Goal: Information Seeking & Learning: Compare options

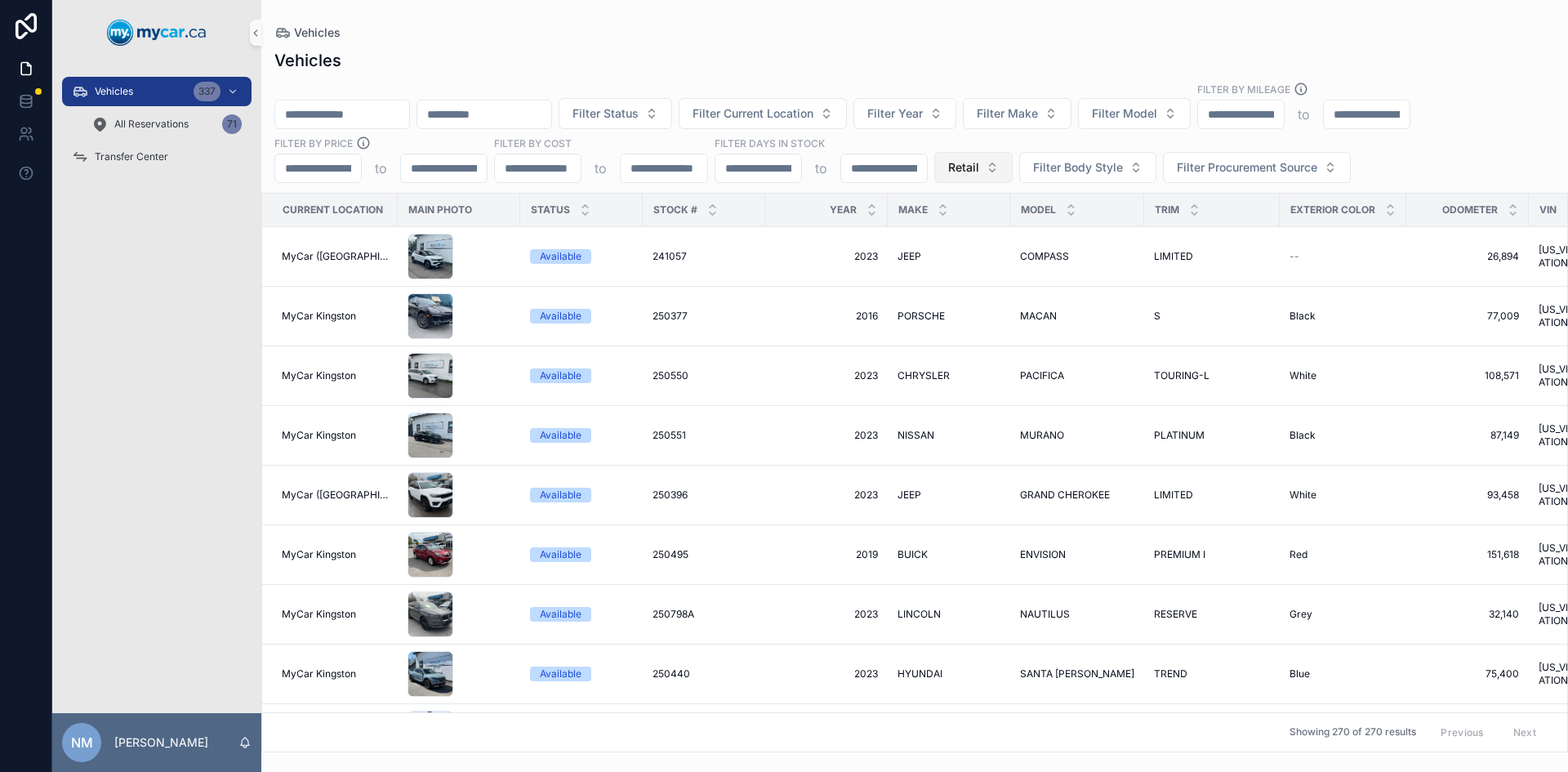
click at [964, 170] on span "Retail" at bounding box center [963, 167] width 31 height 16
click at [901, 233] on div "None" at bounding box center [972, 234] width 196 height 26
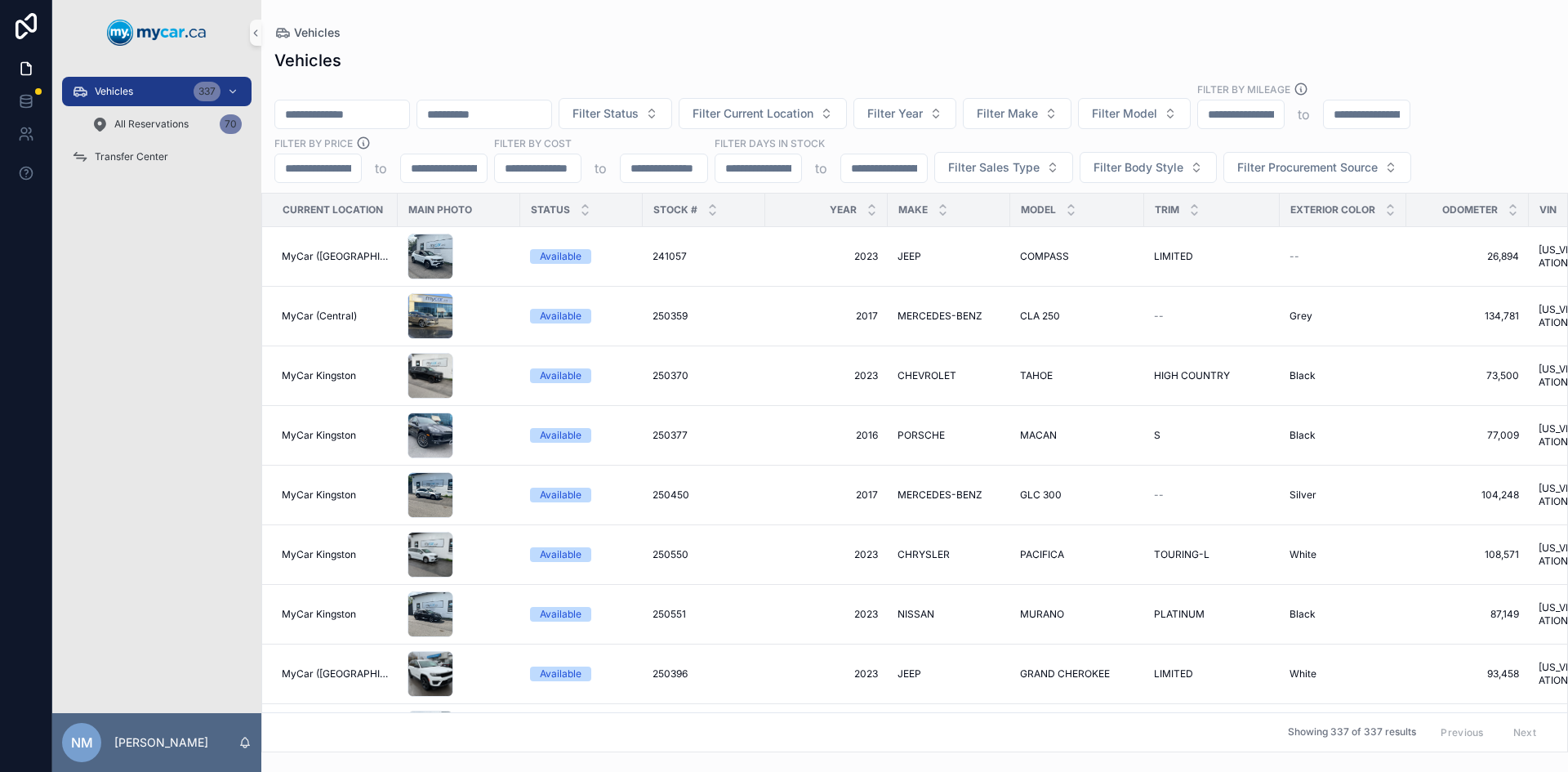
click at [375, 111] on input "scrollable content" at bounding box center [342, 114] width 134 height 23
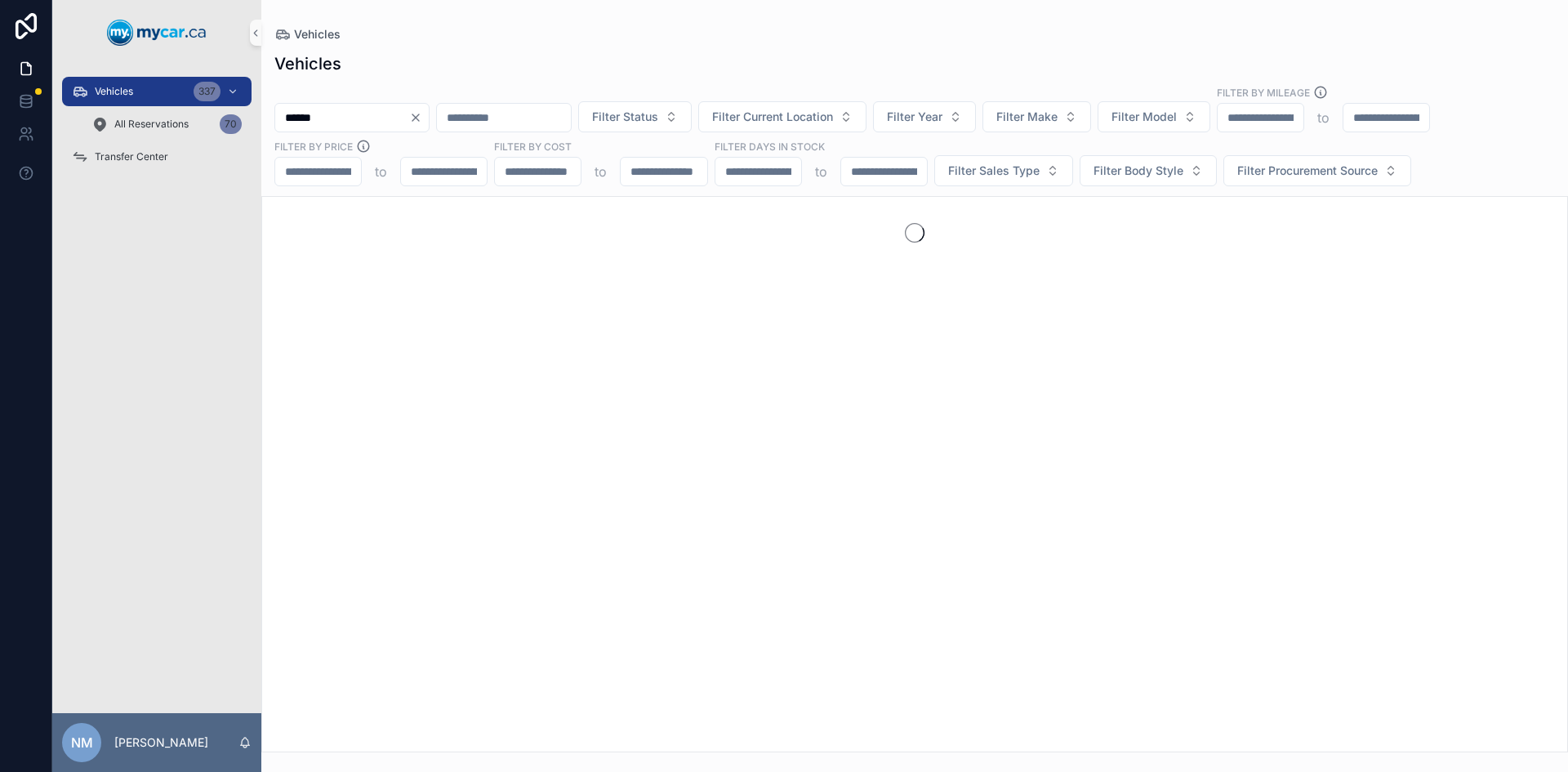
type input "******"
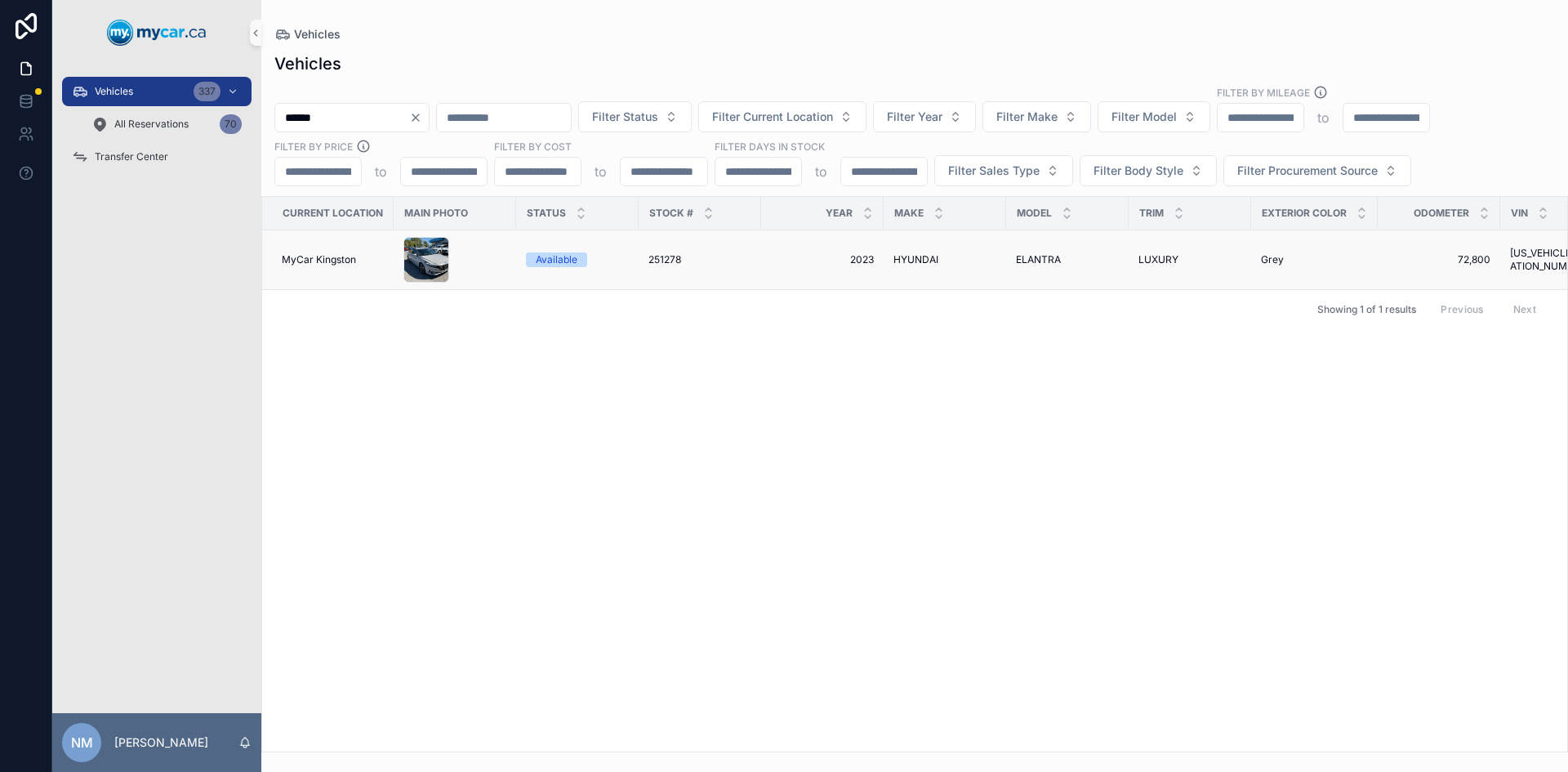
click at [484, 264] on div "scrollable content" at bounding box center [455, 260] width 103 height 46
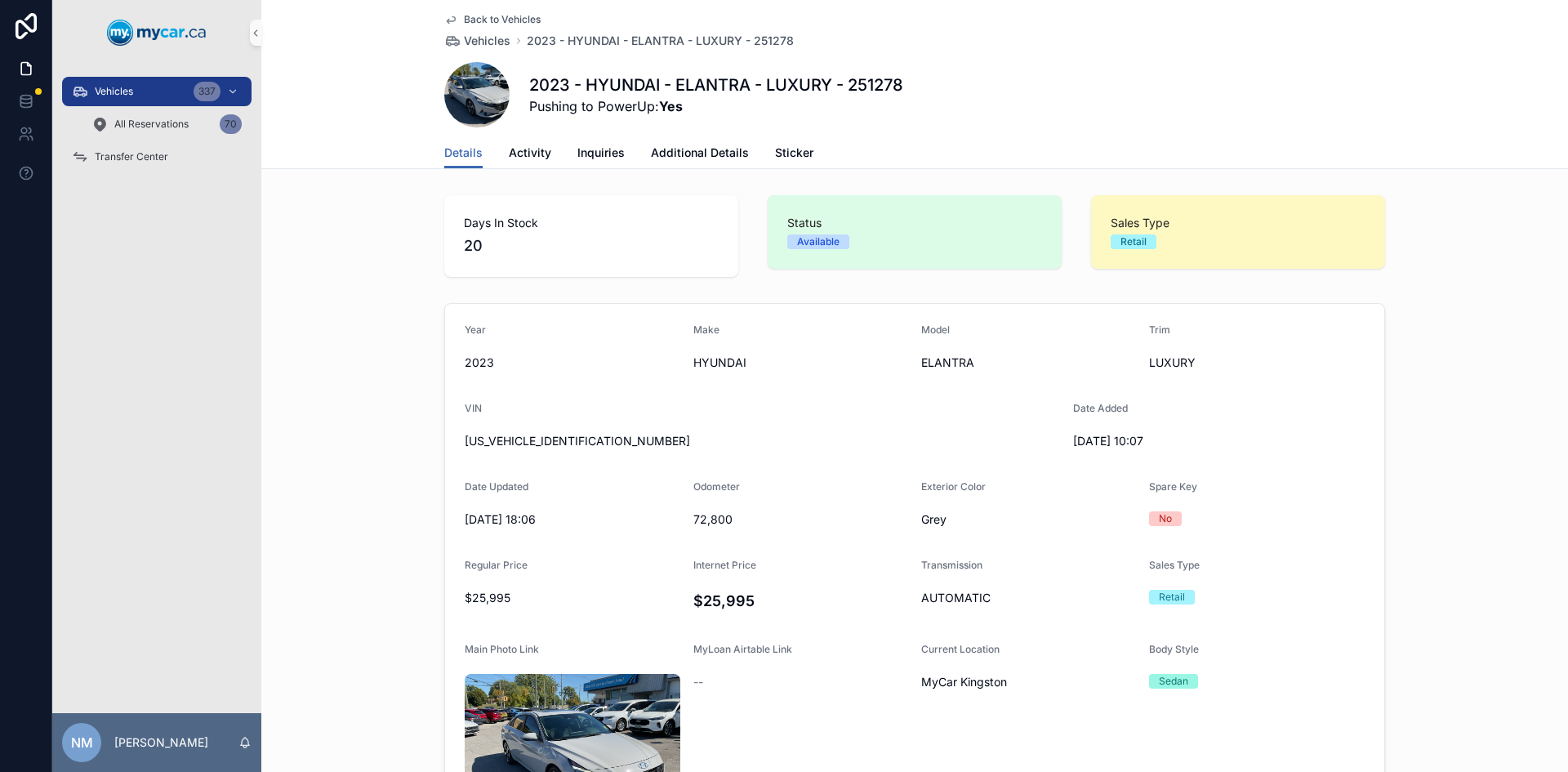
click at [467, 10] on div "Back to Vehicles Vehicles 2023 - HYUNDAI - ELANTRA - LUXURY - 251278 2023 - HYU…" at bounding box center [915, 69] width 941 height 137
click at [466, 16] on span "Back to Vehicles" at bounding box center [502, 19] width 77 height 13
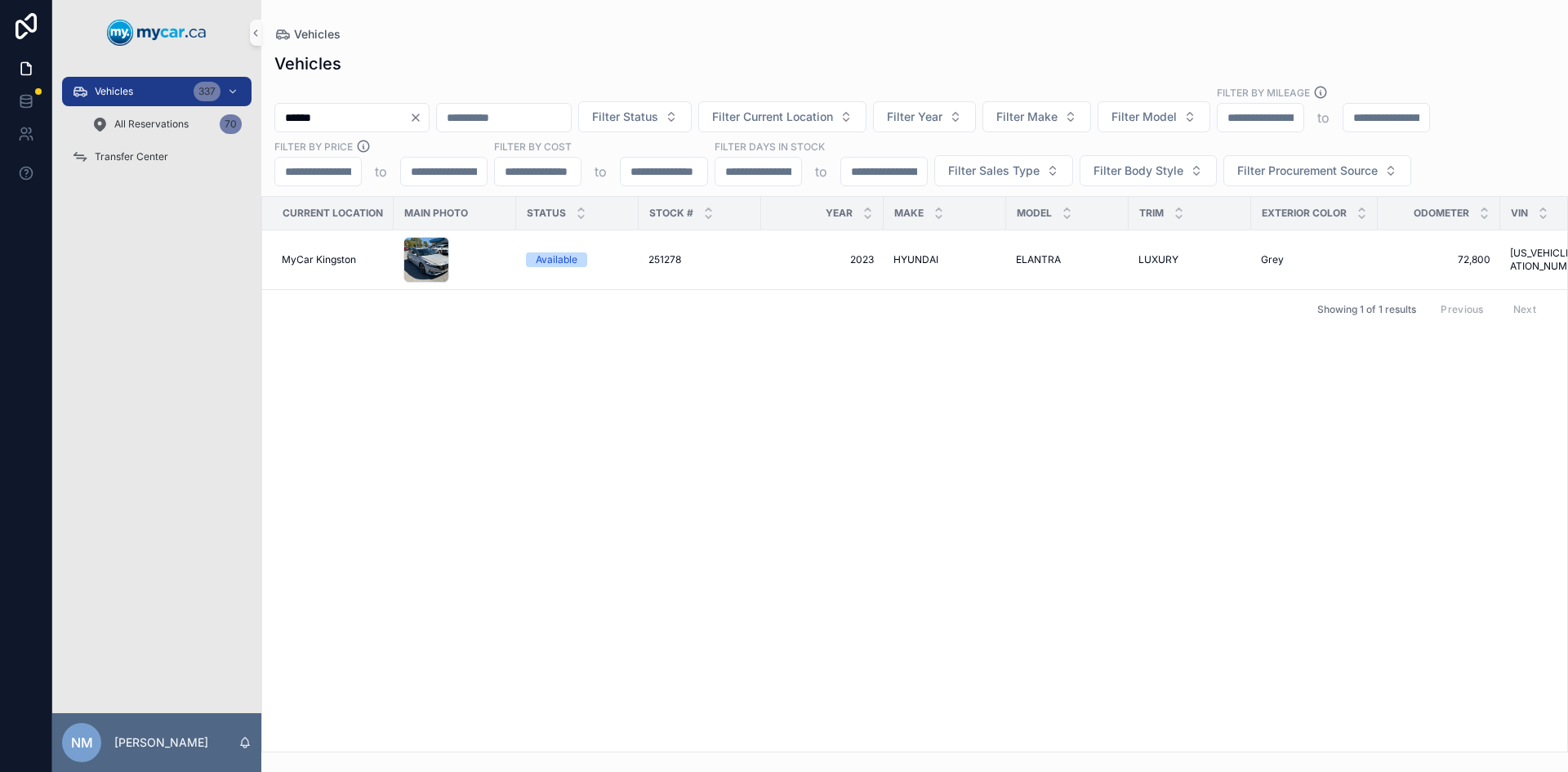
click at [423, 112] on icon "Clear" at bounding box center [416, 117] width 13 height 13
click at [366, 120] on input "scrollable content" at bounding box center [342, 117] width 134 height 23
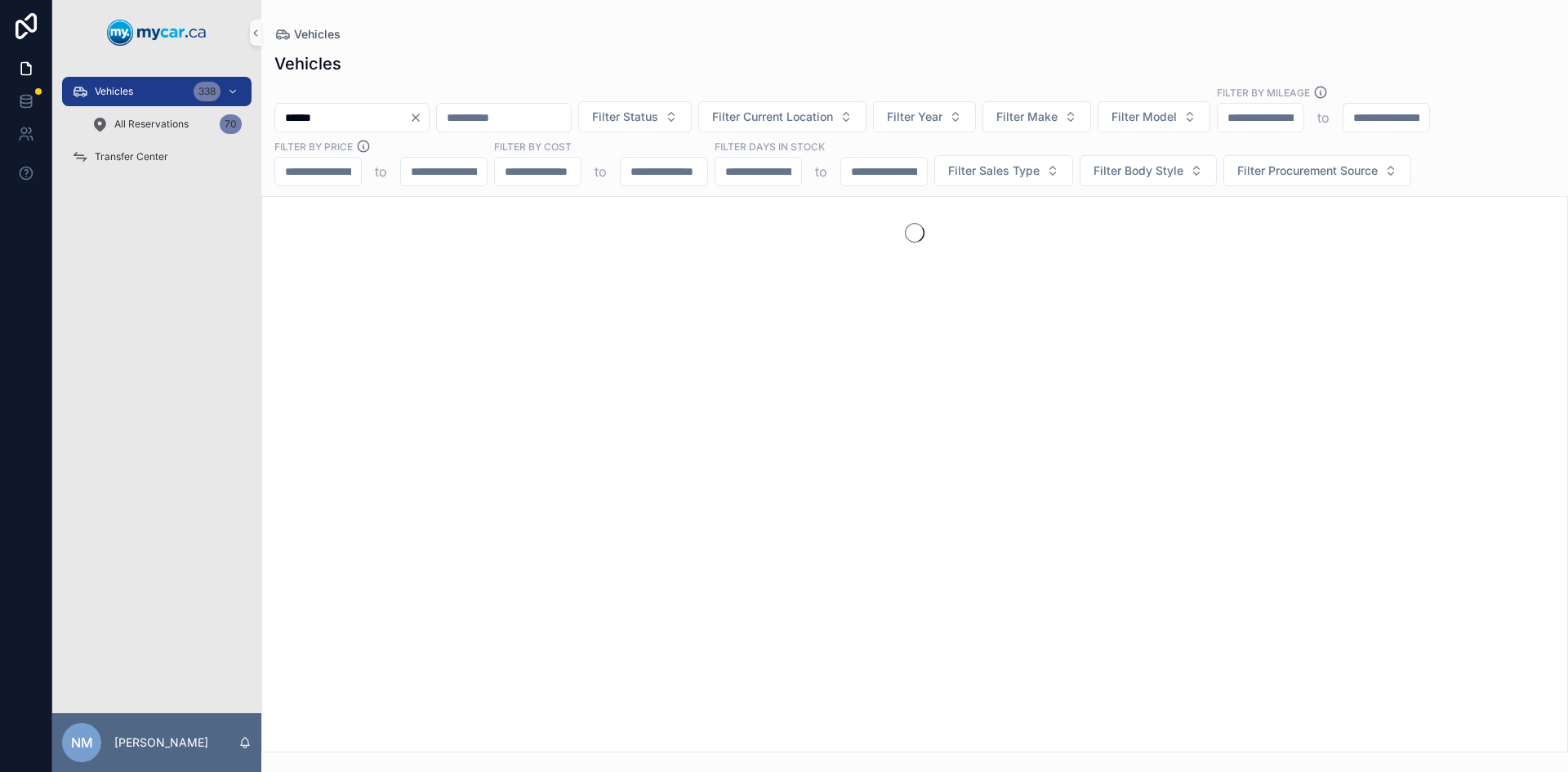
type input "******"
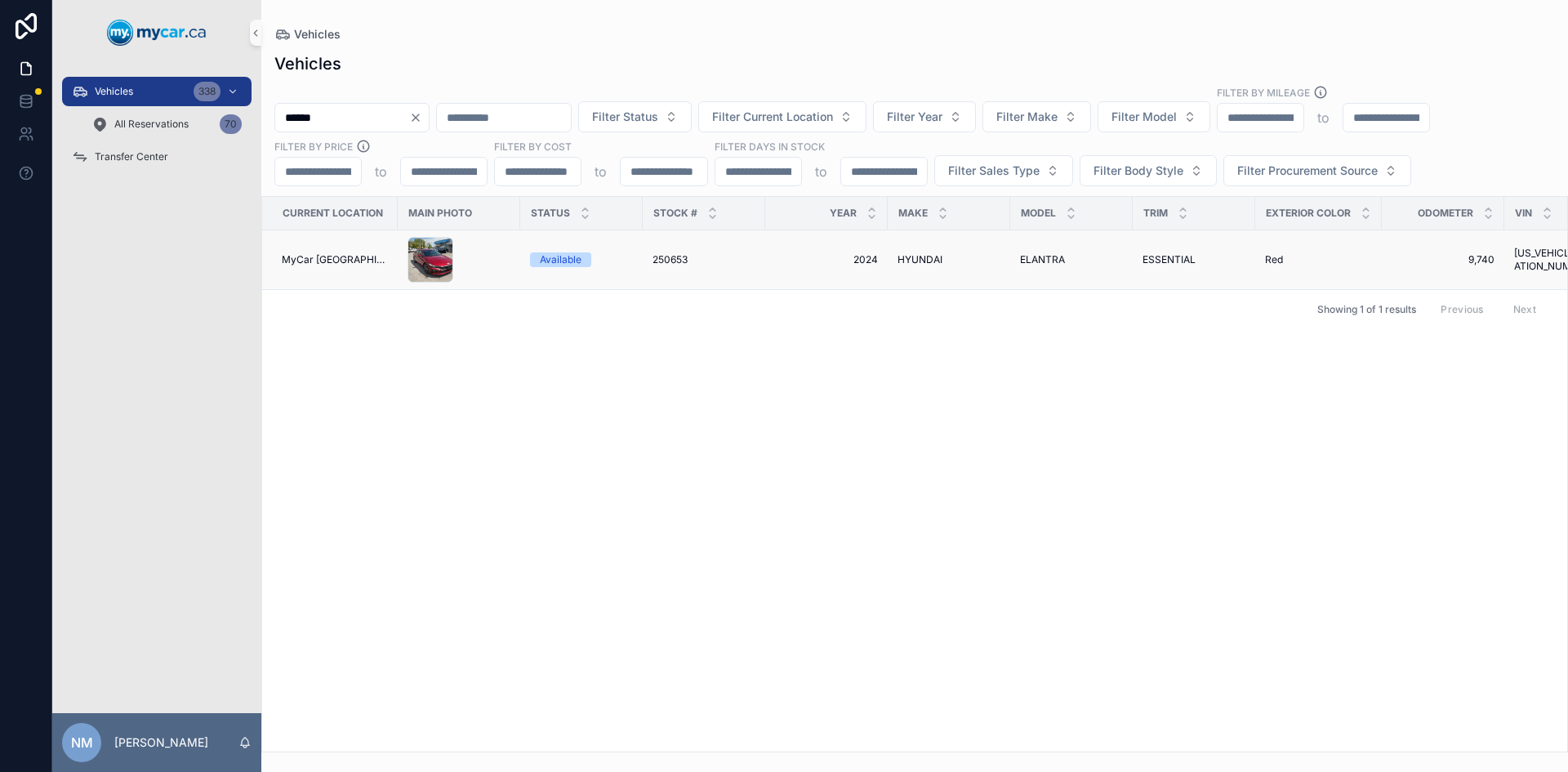
click at [471, 273] on div "scrollable content" at bounding box center [459, 260] width 103 height 46
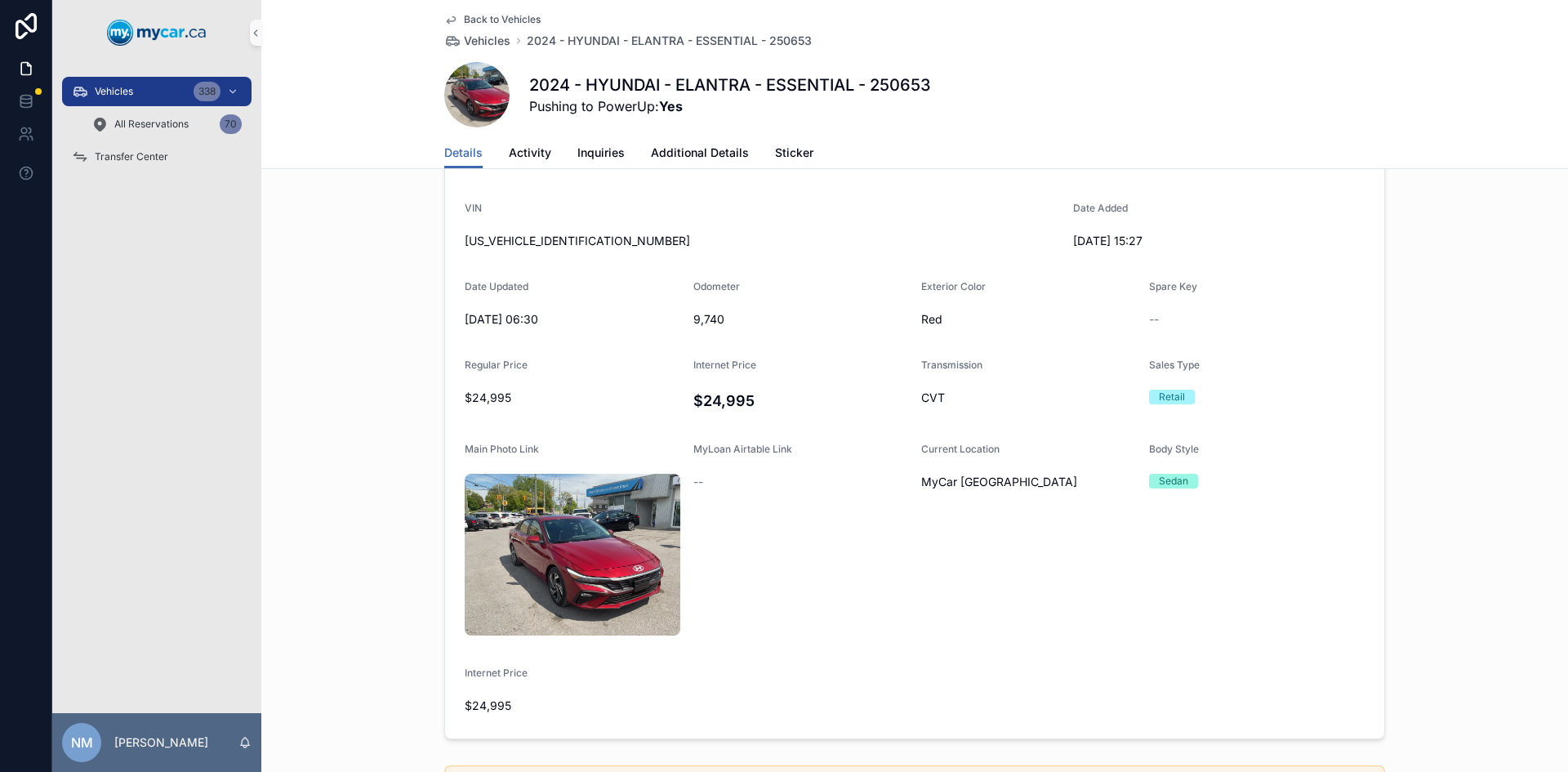
scroll to position [163, 0]
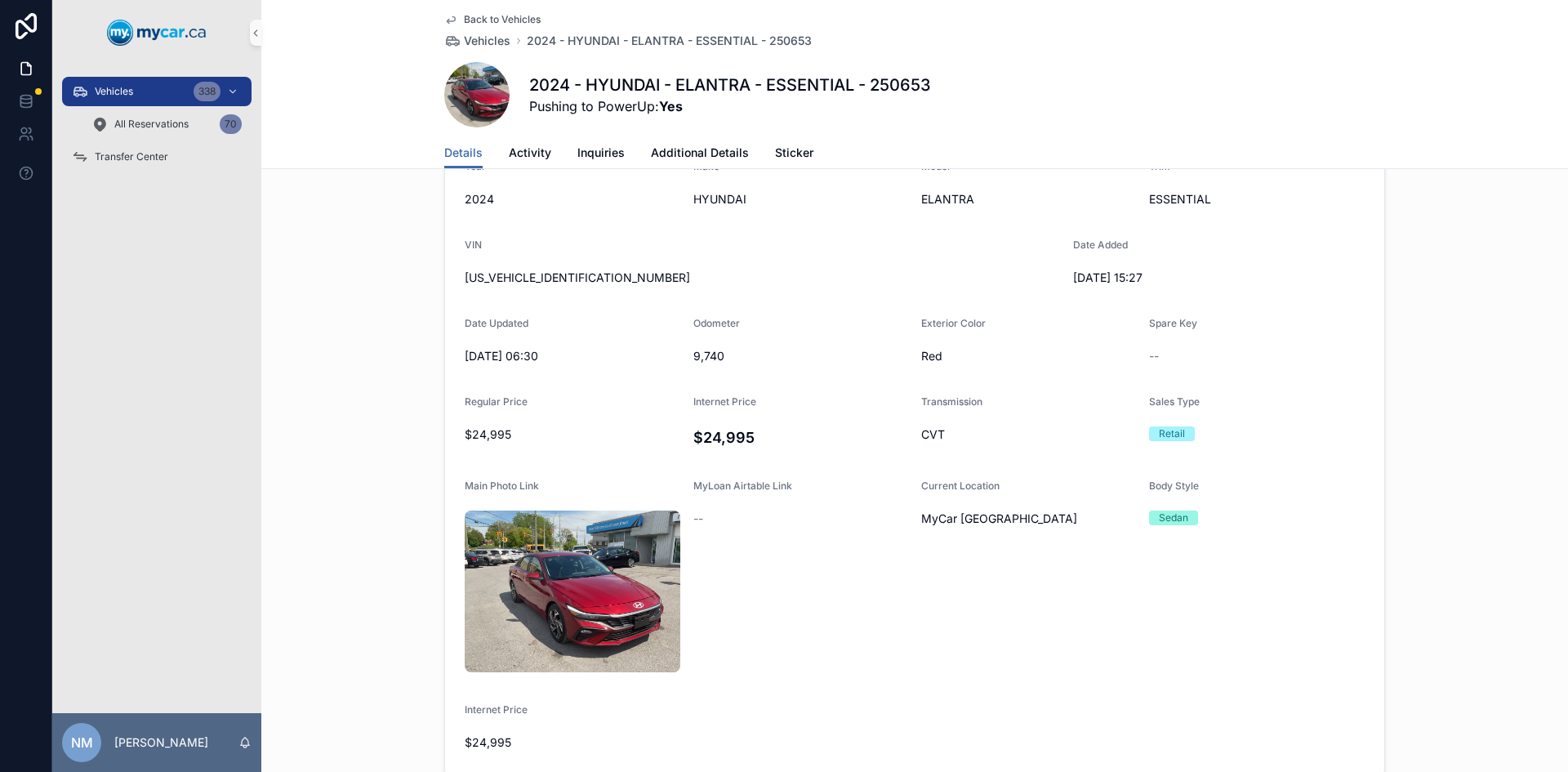
click at [448, 17] on icon "scrollable content" at bounding box center [450, 20] width 8 height 7
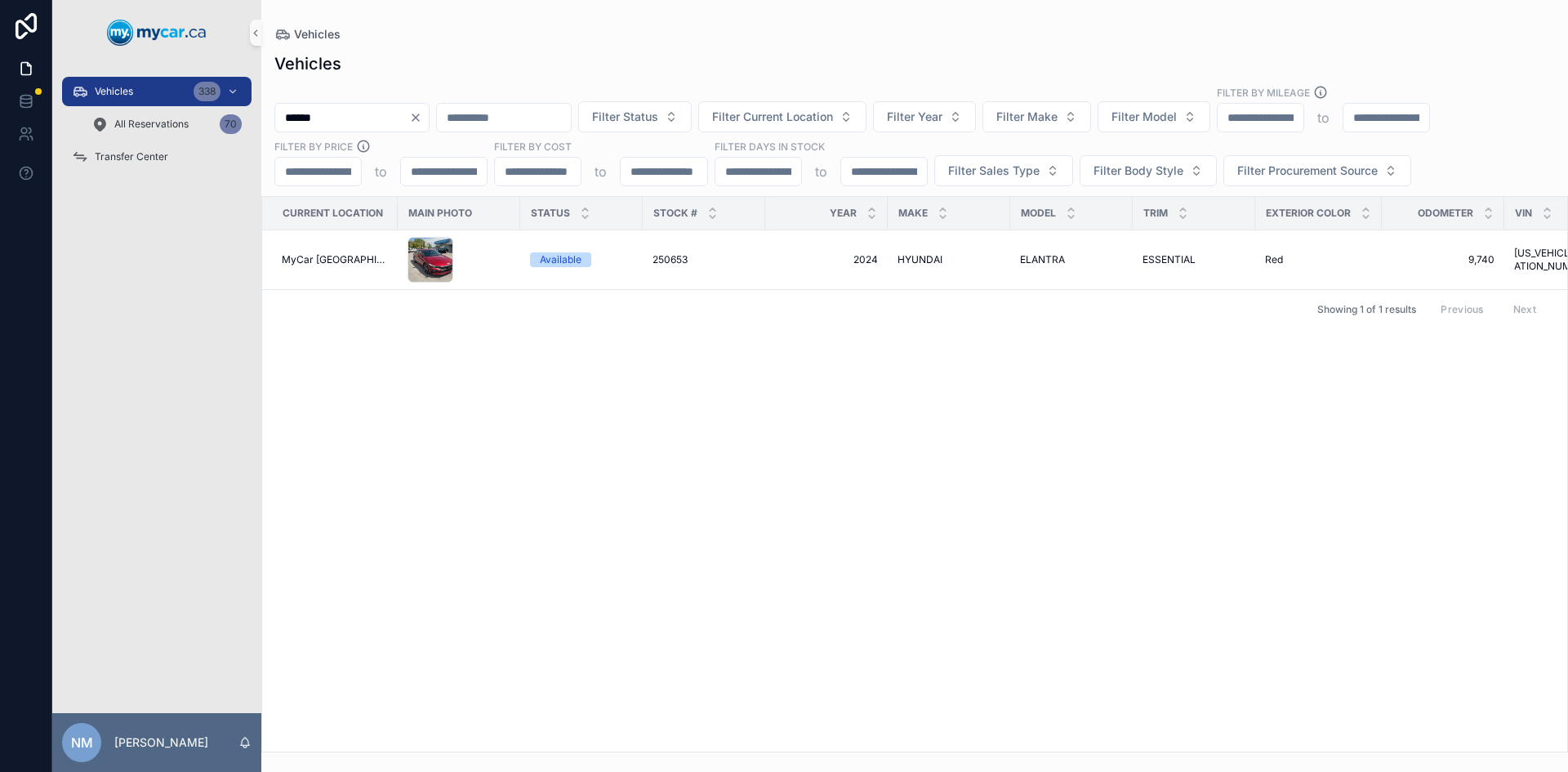
click at [336, 113] on input "******" at bounding box center [342, 117] width 134 height 23
drag, startPoint x: 336, startPoint y: 113, endPoint x: 304, endPoint y: 115, distance: 32.1
click at [304, 115] on input "******" at bounding box center [342, 117] width 134 height 23
click at [344, 120] on input "******" at bounding box center [342, 117] width 134 height 23
drag, startPoint x: 341, startPoint y: 118, endPoint x: 299, endPoint y: 126, distance: 42.8
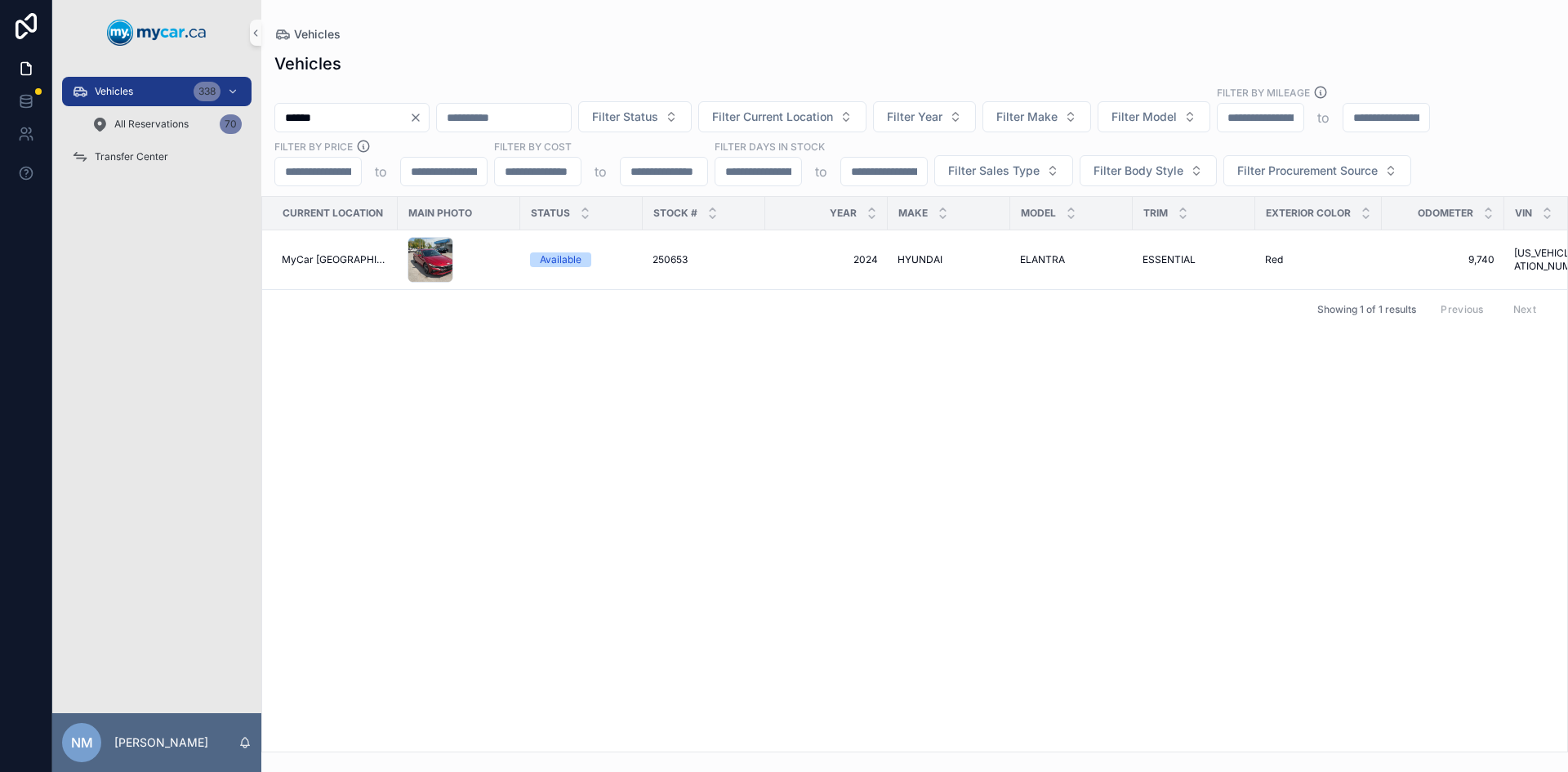
click at [299, 126] on input "******" at bounding box center [342, 117] width 134 height 23
type input "******"
click at [478, 263] on div "scrollable content" at bounding box center [459, 260] width 103 height 46
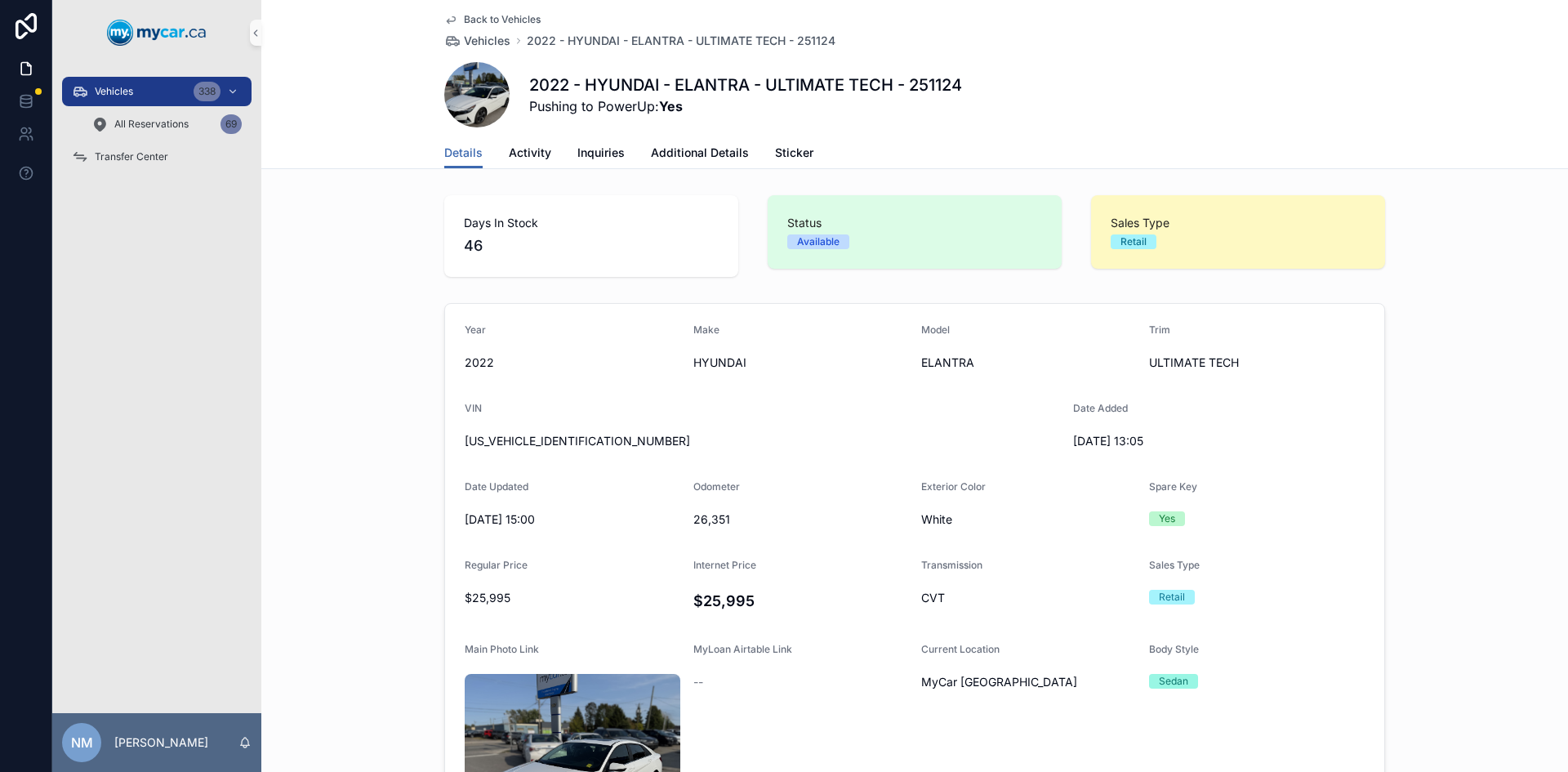
click at [483, 18] on span "Back to Vehicles" at bounding box center [502, 19] width 77 height 13
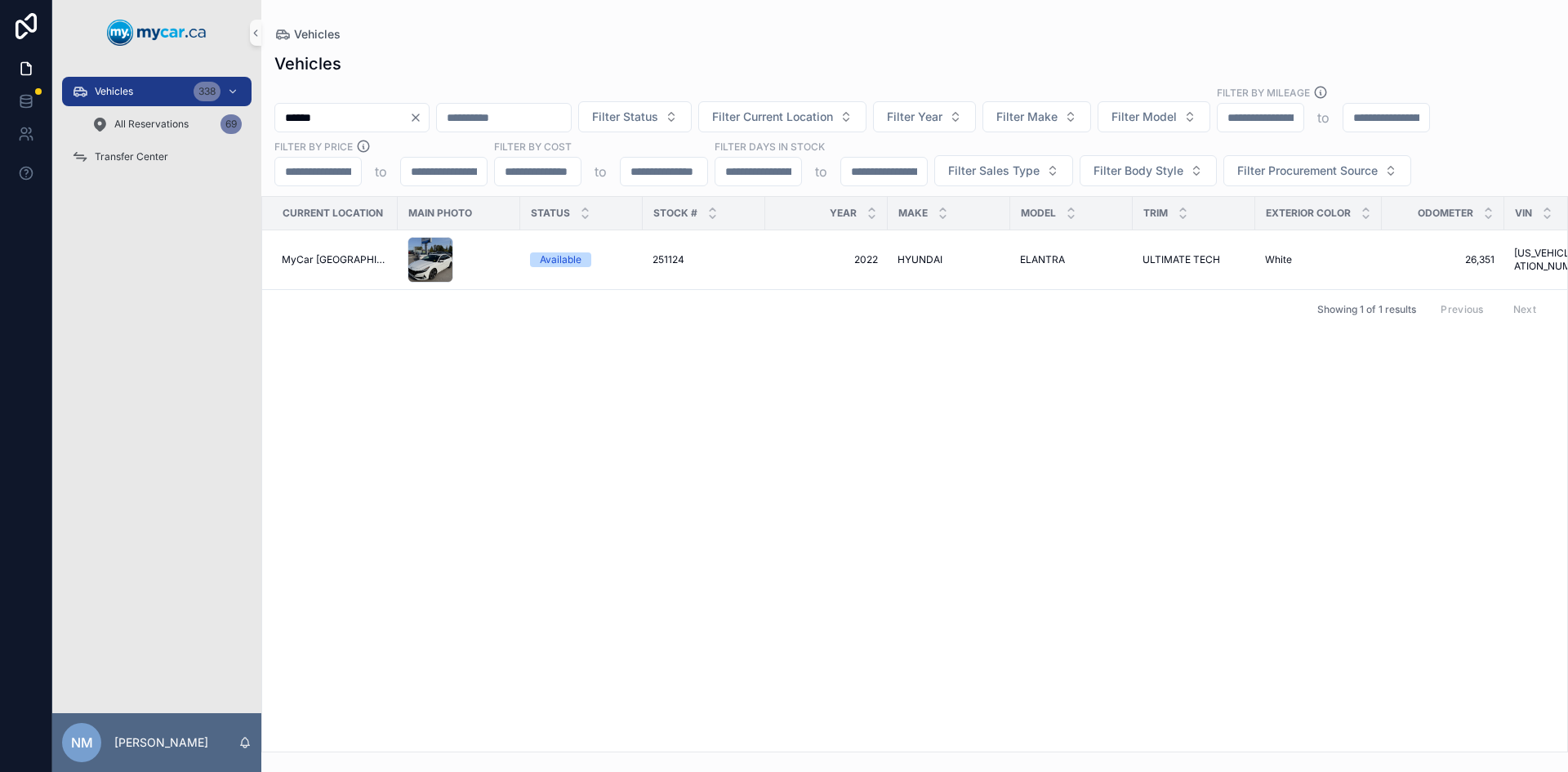
click at [423, 118] on icon "Clear" at bounding box center [416, 117] width 13 height 13
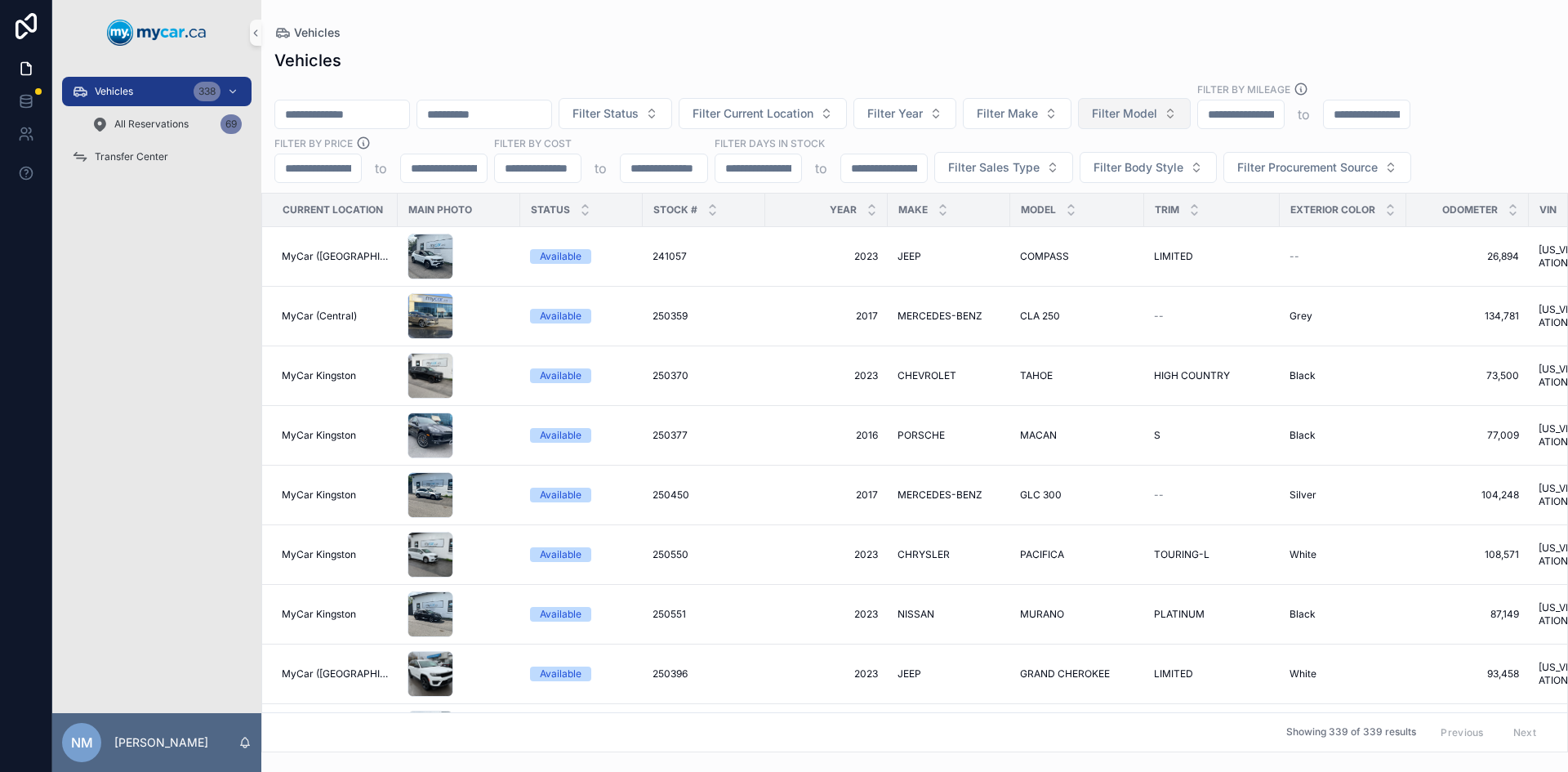
click at [1157, 111] on span "Filter Model" at bounding box center [1125, 113] width 66 height 16
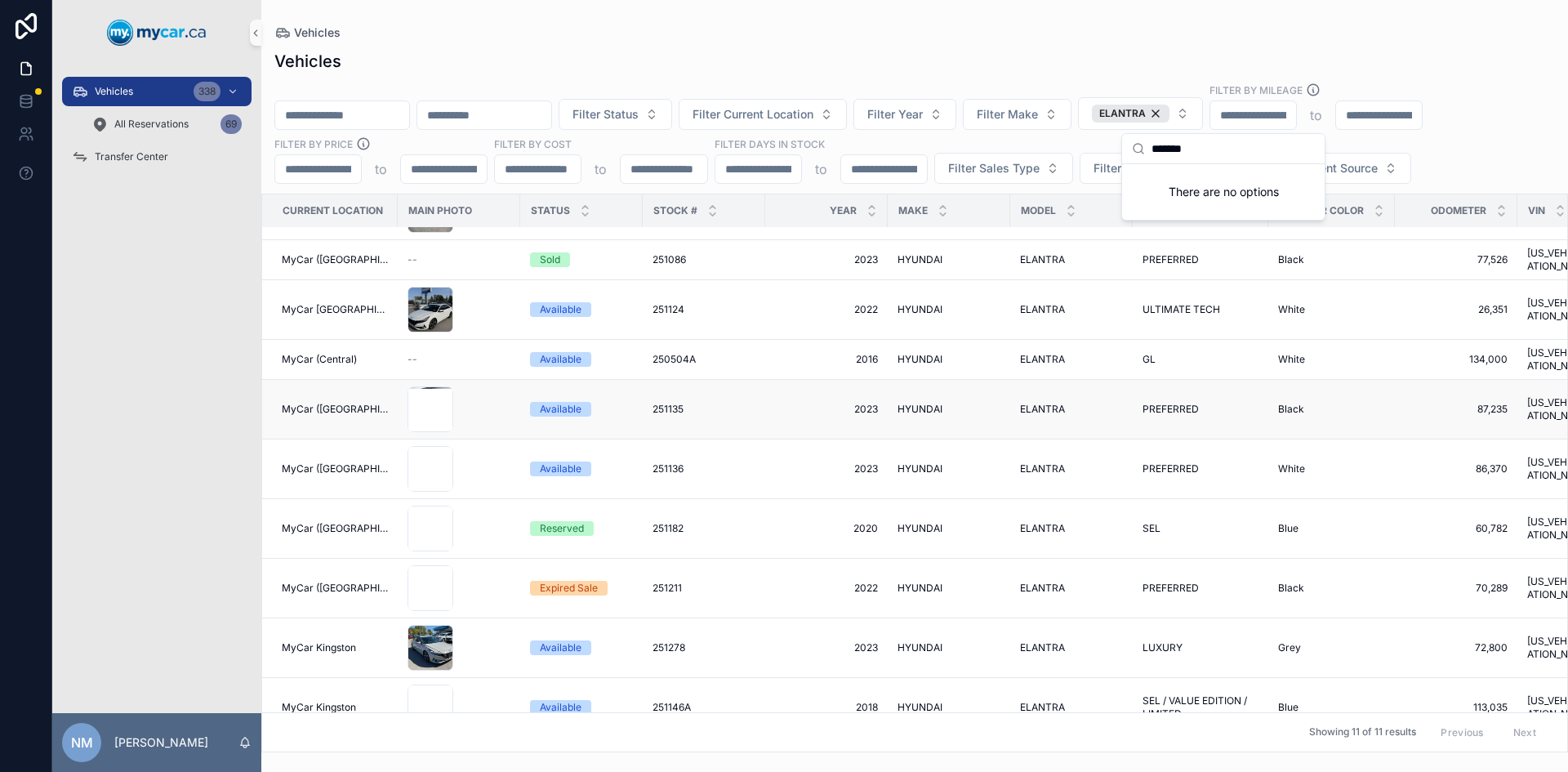
scroll to position [121, 0]
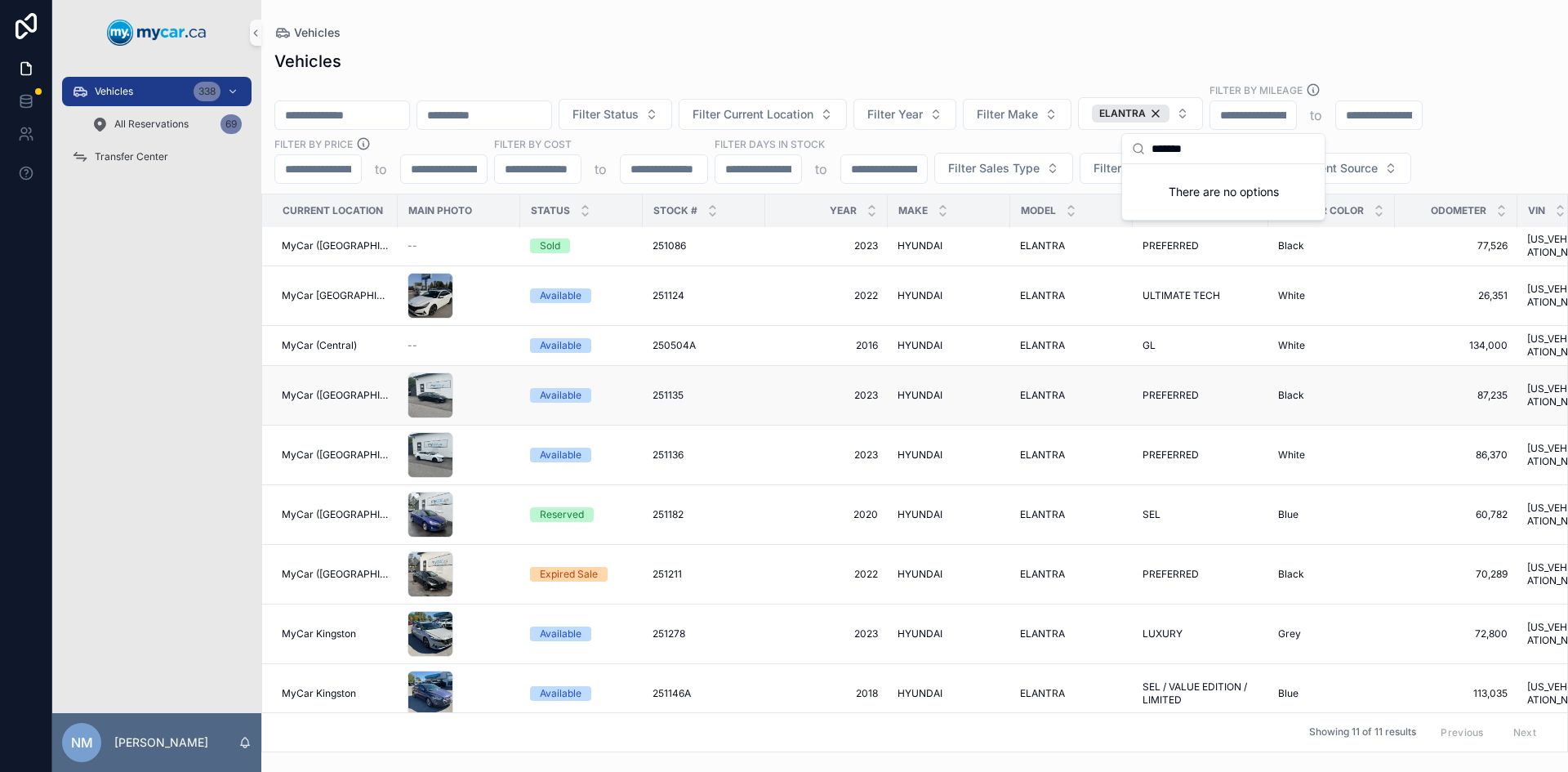
type input "*******"
click at [486, 380] on div "scrollable content" at bounding box center [459, 396] width 103 height 46
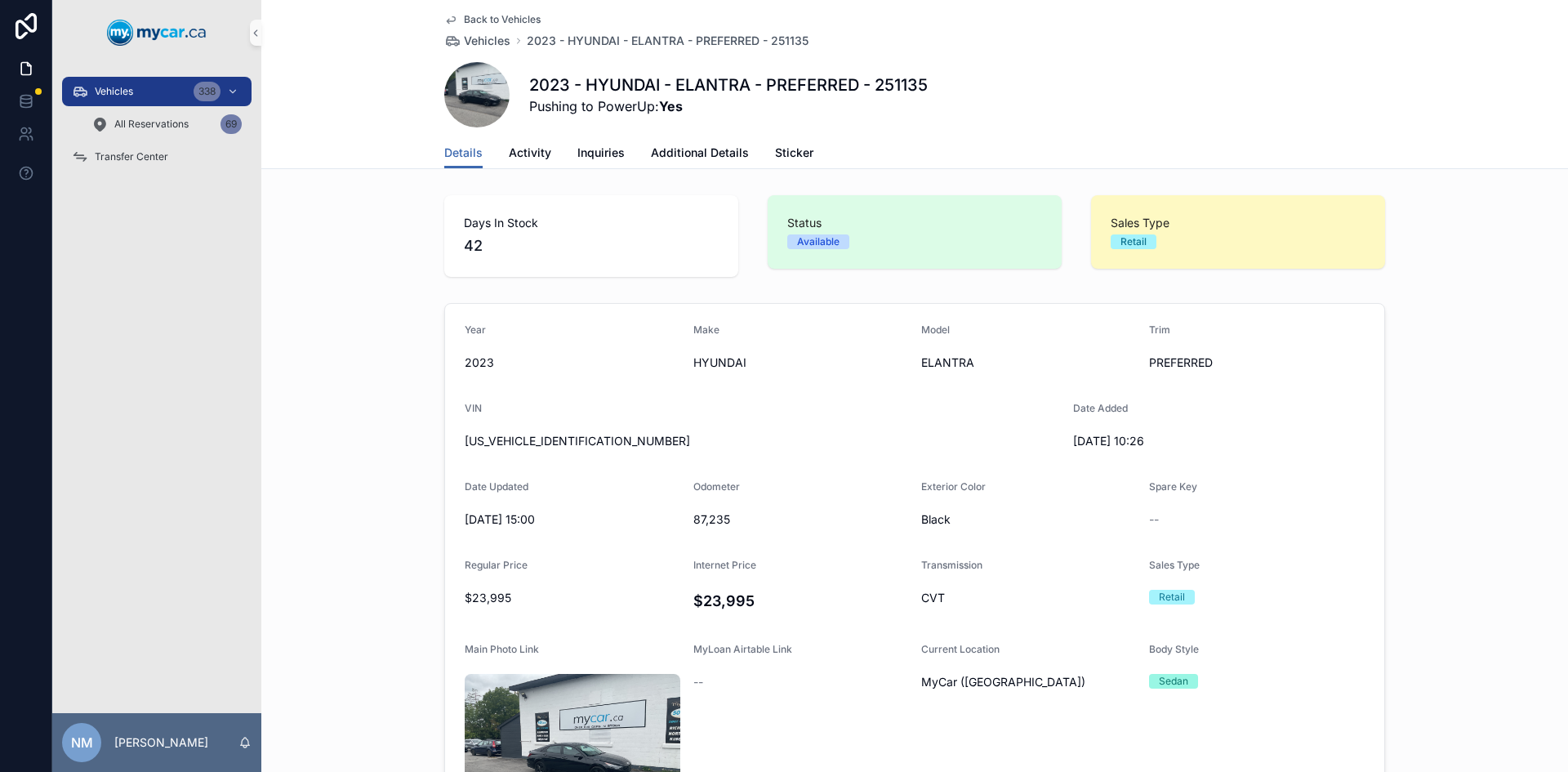
drag, startPoint x: 714, startPoint y: 263, endPoint x: 753, endPoint y: 349, distance: 94.4
click at [715, 258] on div "Days In Stock 42" at bounding box center [592, 236] width 294 height 82
drag, startPoint x: 676, startPoint y: 597, endPoint x: 661, endPoint y: 586, distance: 18.6
click at [661, 586] on form "Year [DATE] Make HYUNDAI Model ELANTRA Trim PREFERRED VIN [US_VEHICLE_IDENTIFIC…" at bounding box center [915, 622] width 940 height 635
click at [663, 588] on div "$23,995" at bounding box center [572, 598] width 216 height 26
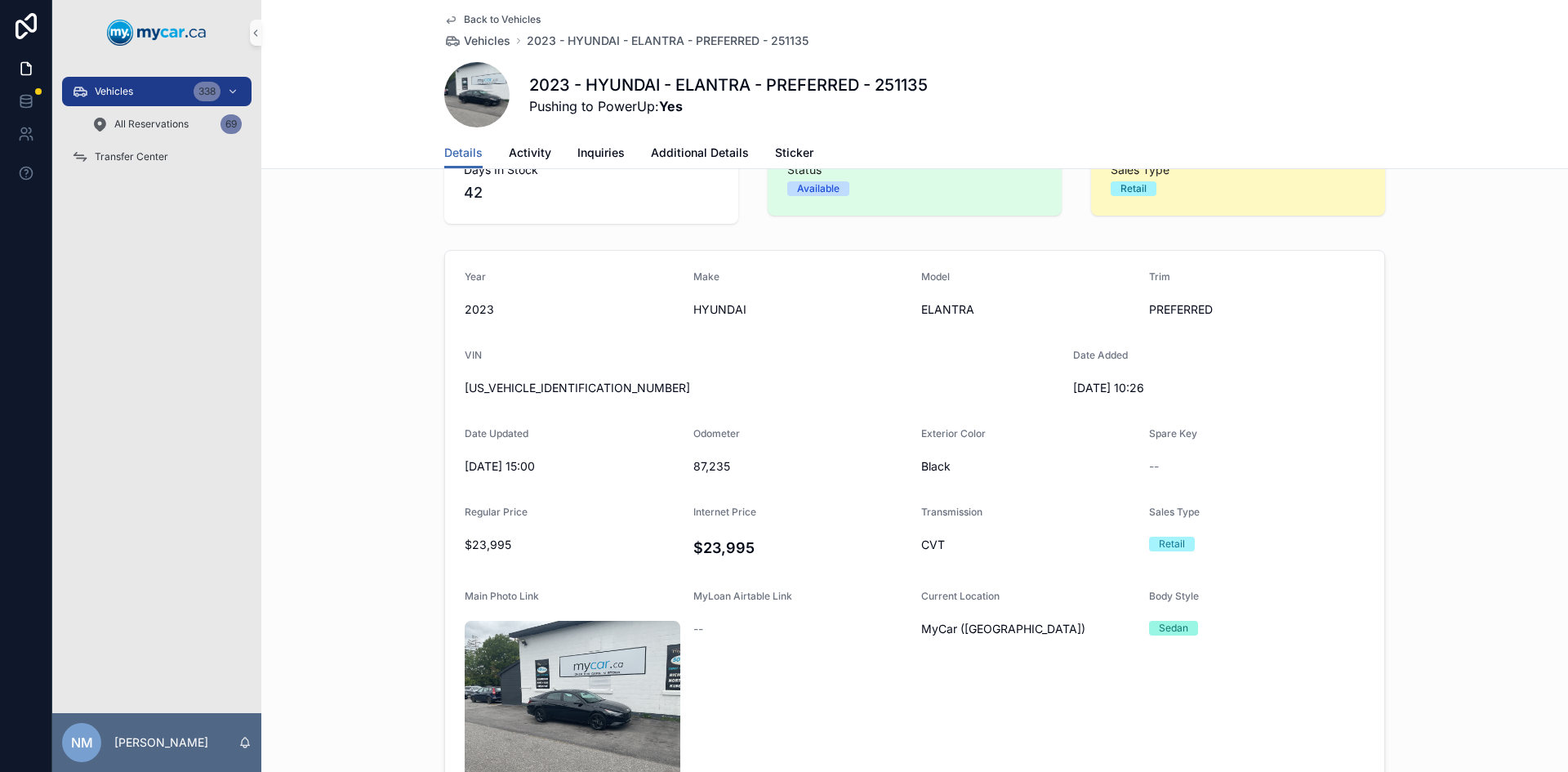
scroll to position [82, 0]
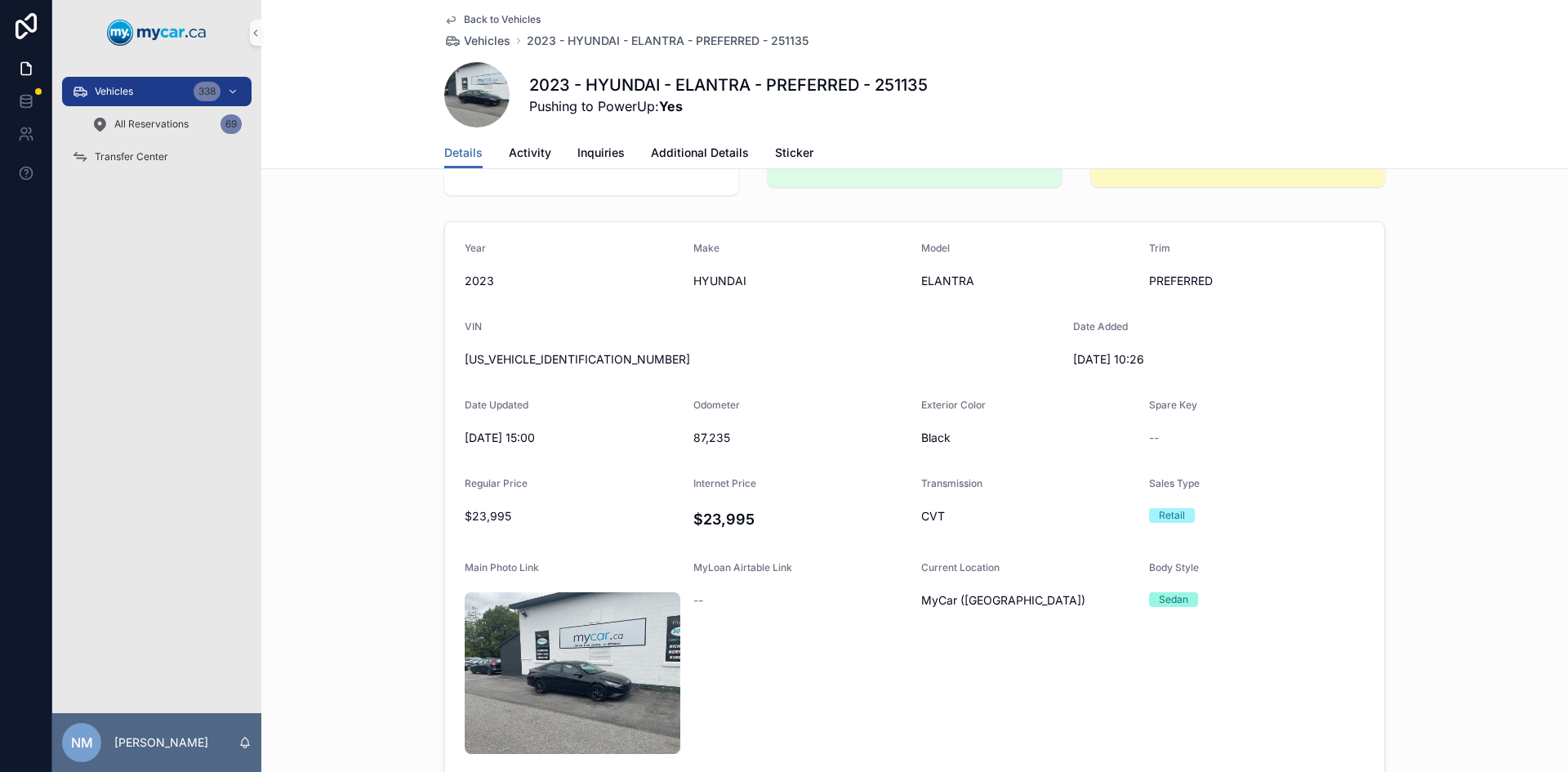
click at [522, 353] on span "[US_VEHICLE_IDENTIFICATION_NUMBER]" at bounding box center [762, 359] width 596 height 16
copy span "[US_VEHICLE_IDENTIFICATION_NUMBER]"
drag, startPoint x: 382, startPoint y: 215, endPoint x: 336, endPoint y: 245, distance: 54.9
click at [341, 240] on div "Year [DATE] Make HYUNDAI Model ELANTRA Trim PREFERRED VIN [US_VEHICLE_IDENTIFIC…" at bounding box center [915, 539] width 1307 height 650
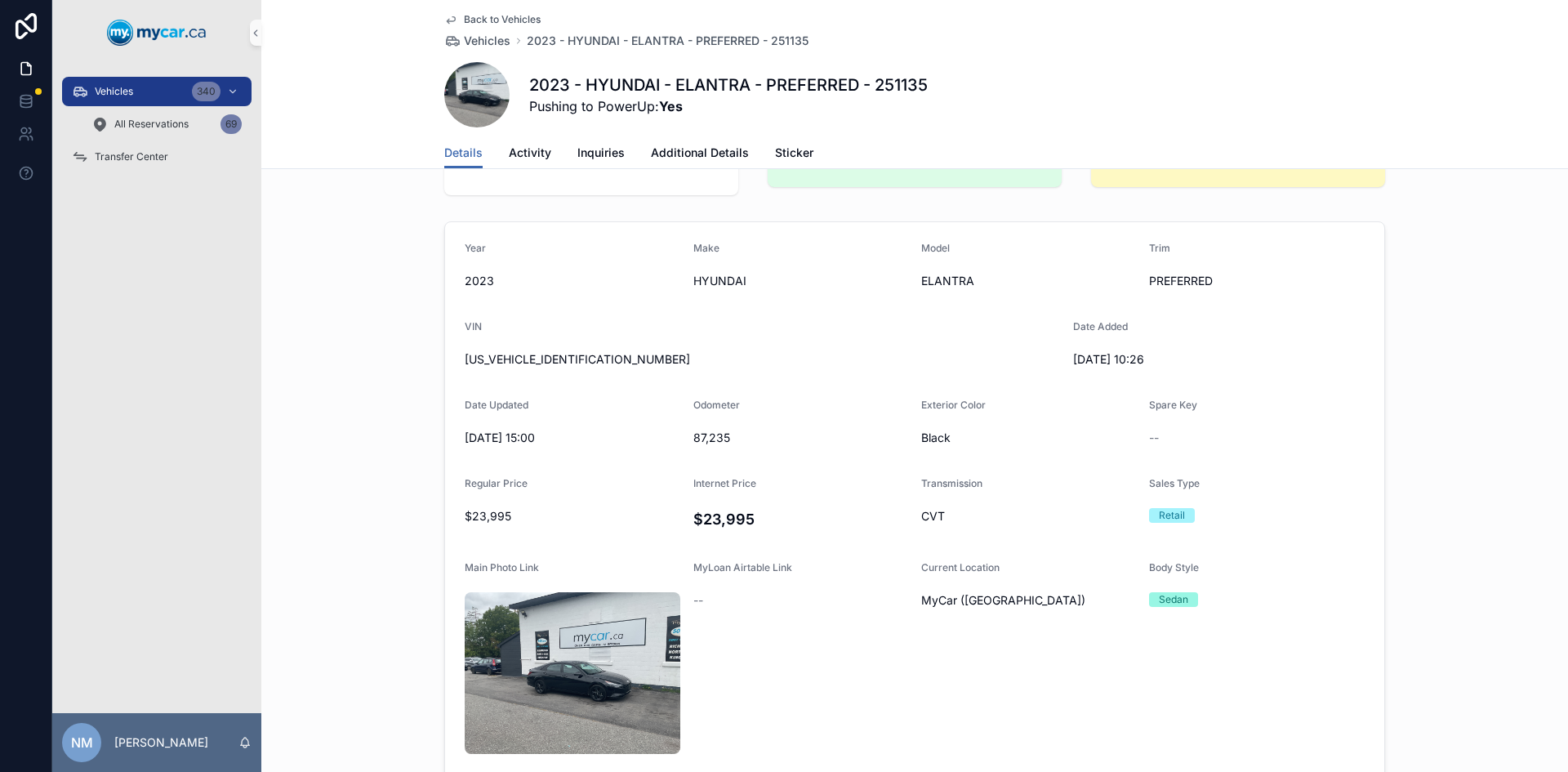
click at [464, 20] on span "Back to Vehicles" at bounding box center [502, 19] width 77 height 13
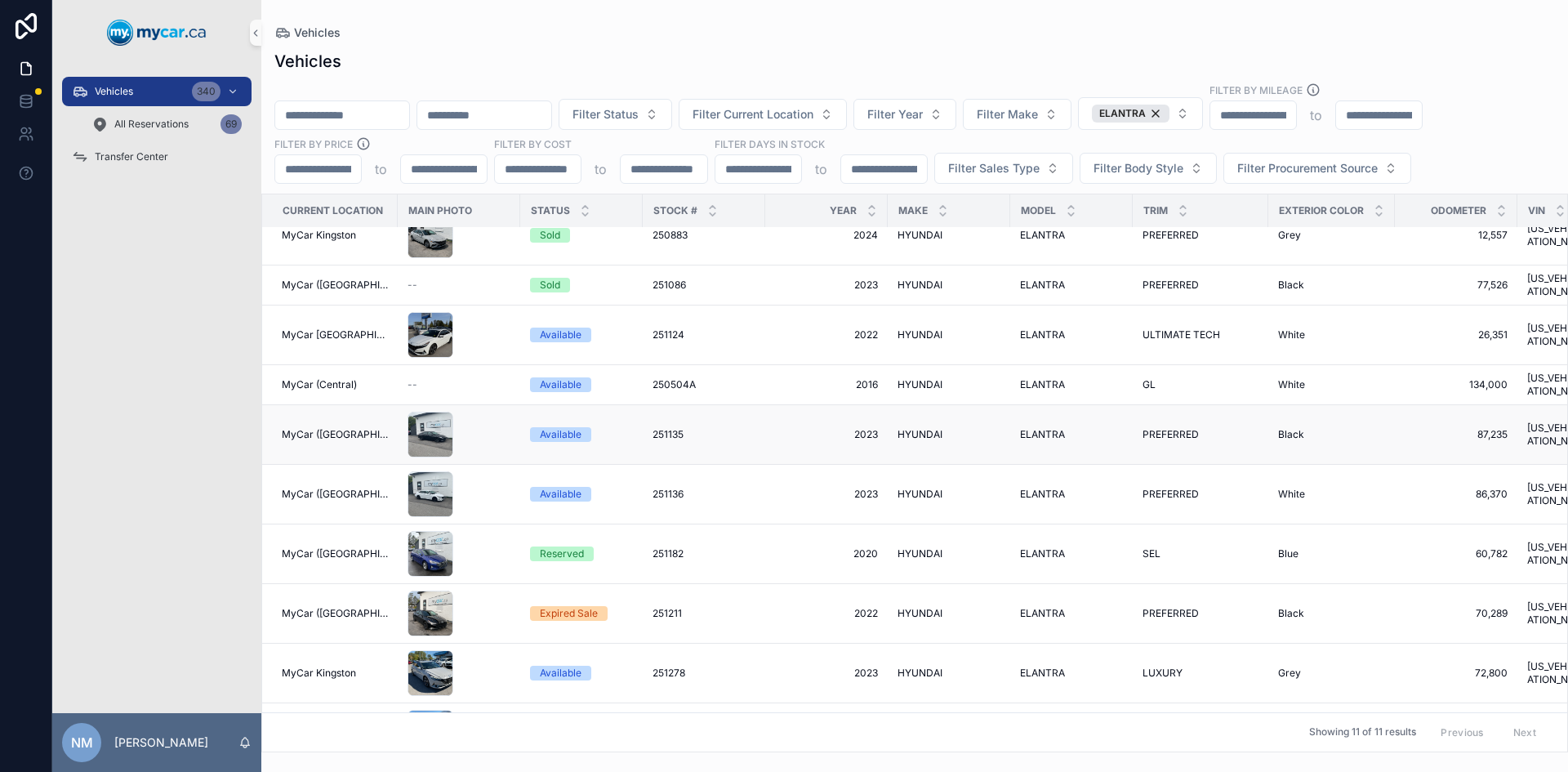
scroll to position [121, 0]
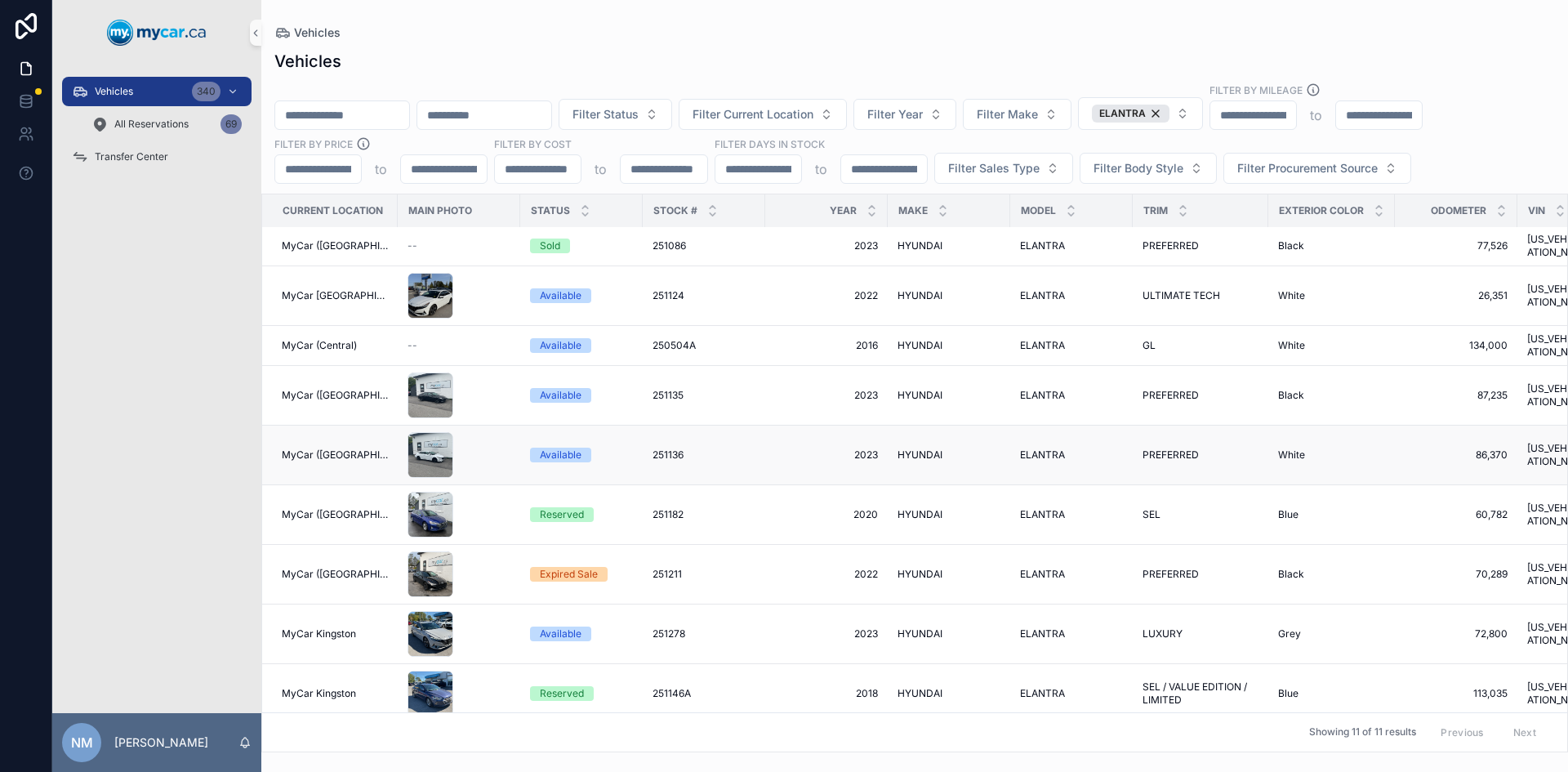
click at [459, 433] on div "scrollable content" at bounding box center [459, 456] width 103 height 46
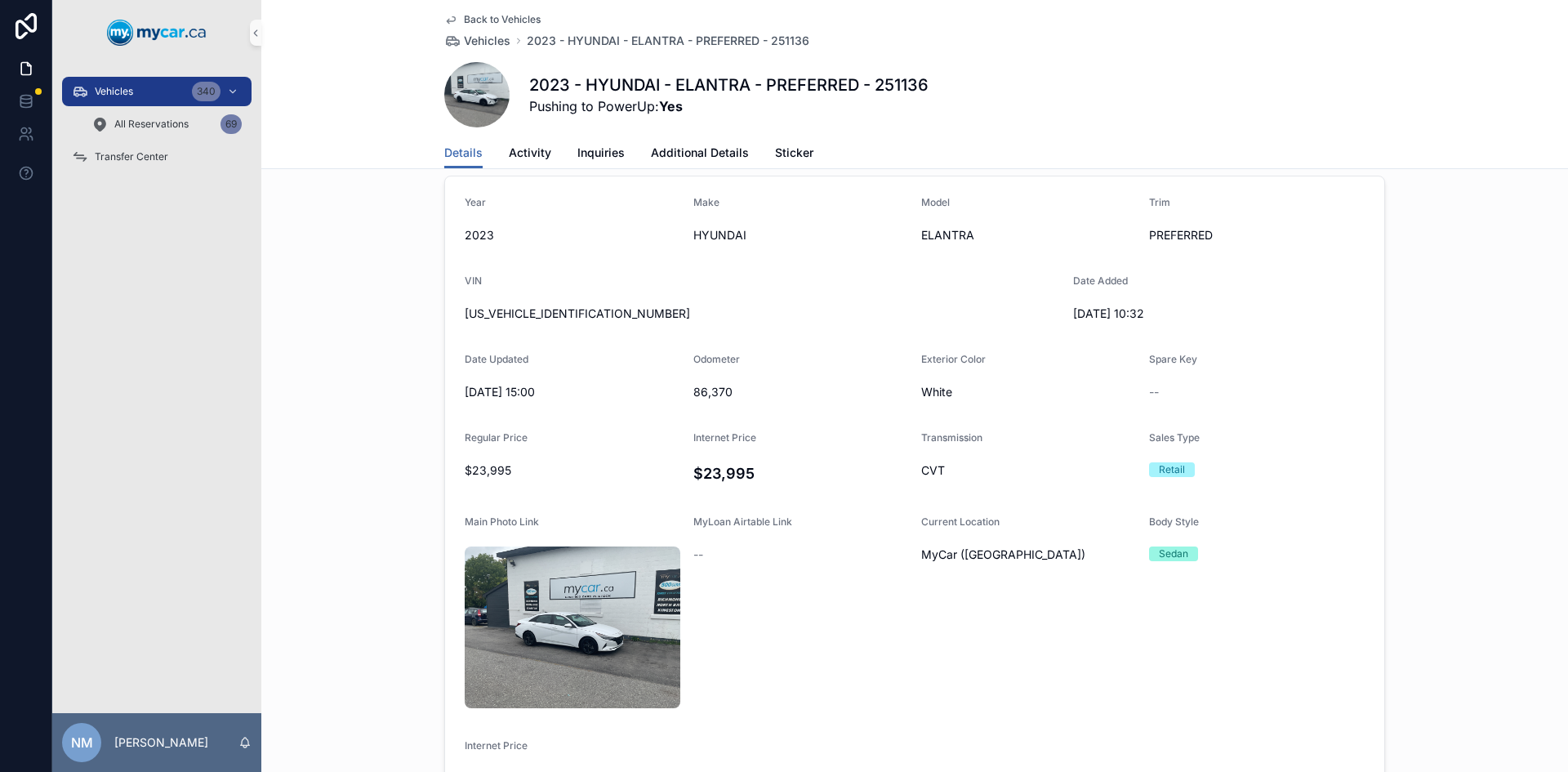
scroll to position [163, 0]
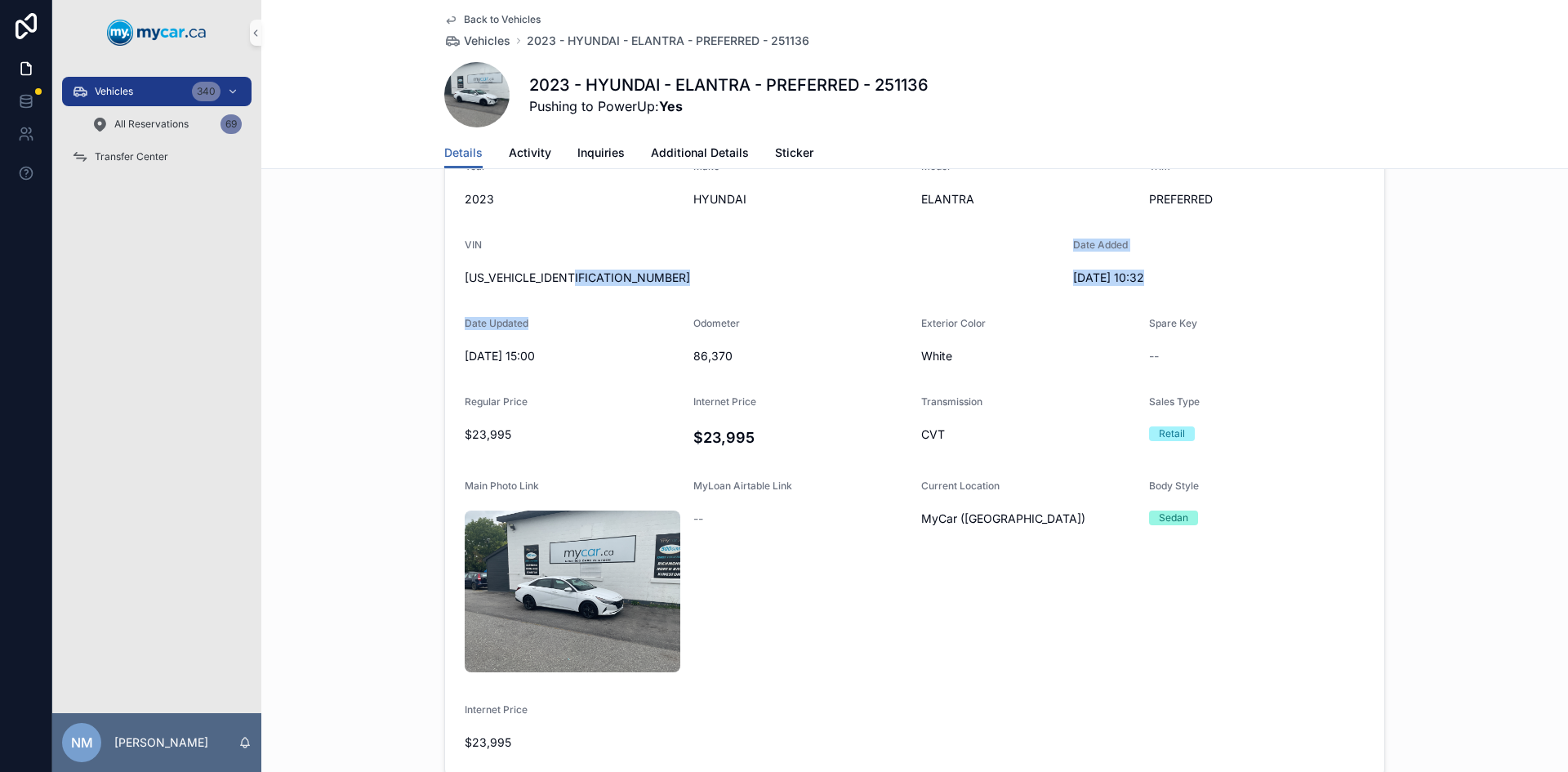
click at [679, 306] on form "Year [DATE] Make HYUNDAI Model ELANTRA Trim PREFERRED VIN [US_VEHICLE_IDENTIFIC…" at bounding box center [915, 458] width 940 height 635
click at [493, 17] on span "Back to Vehicles" at bounding box center [502, 19] width 77 height 13
